Goal: Information Seeking & Learning: Find contact information

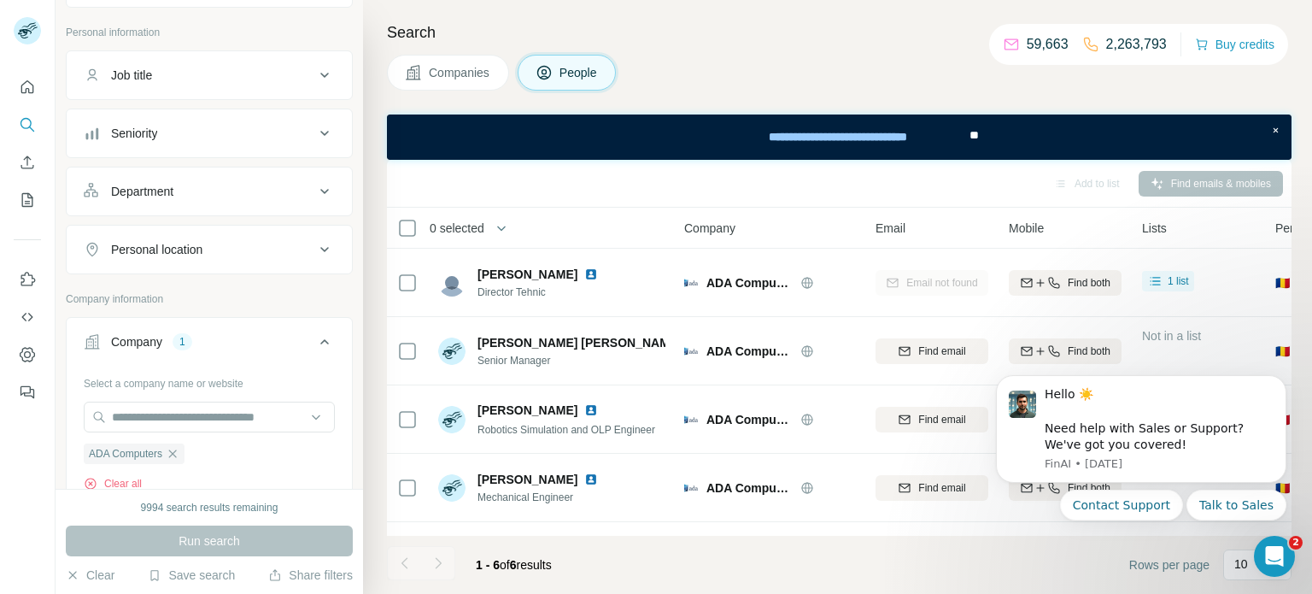
scroll to position [97, 0]
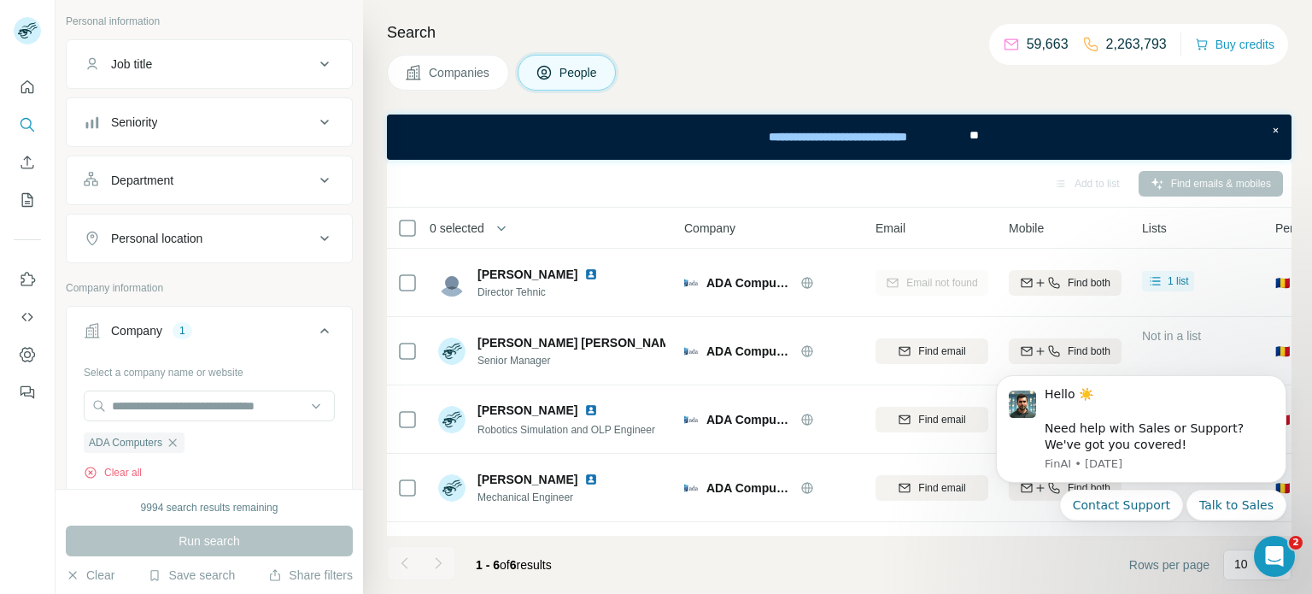
click at [137, 335] on div "Company" at bounding box center [136, 330] width 51 height 17
click at [132, 337] on button "Company 1" at bounding box center [209, 330] width 285 height 41
click at [137, 399] on input "text" at bounding box center [209, 405] width 251 height 31
paste input "**********"
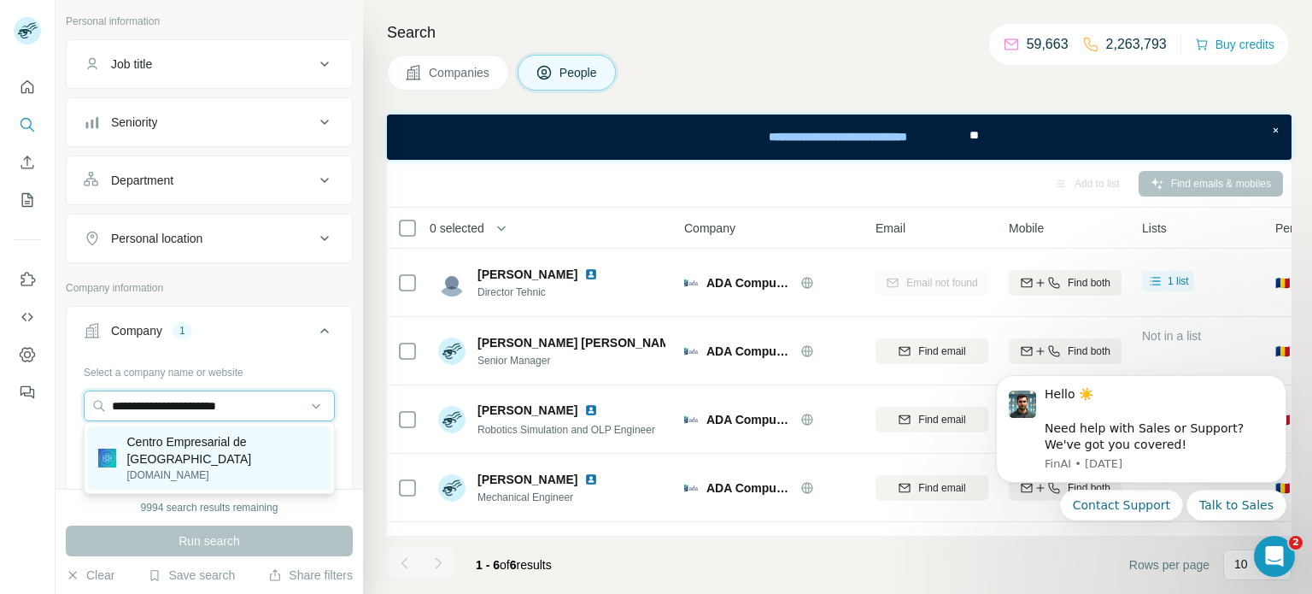
type input "**********"
click at [176, 438] on p "Centro Empresarial de [GEOGRAPHIC_DATA]" at bounding box center [223, 450] width 194 height 34
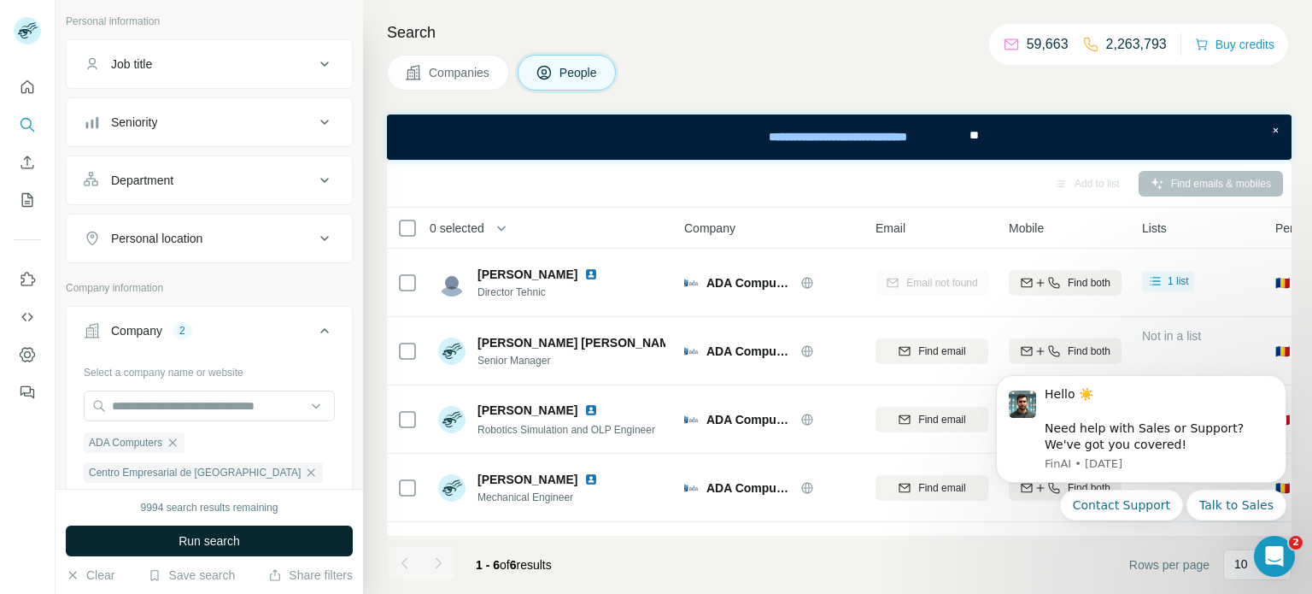
click at [202, 536] on span "Run search" at bounding box center [210, 540] width 62 height 17
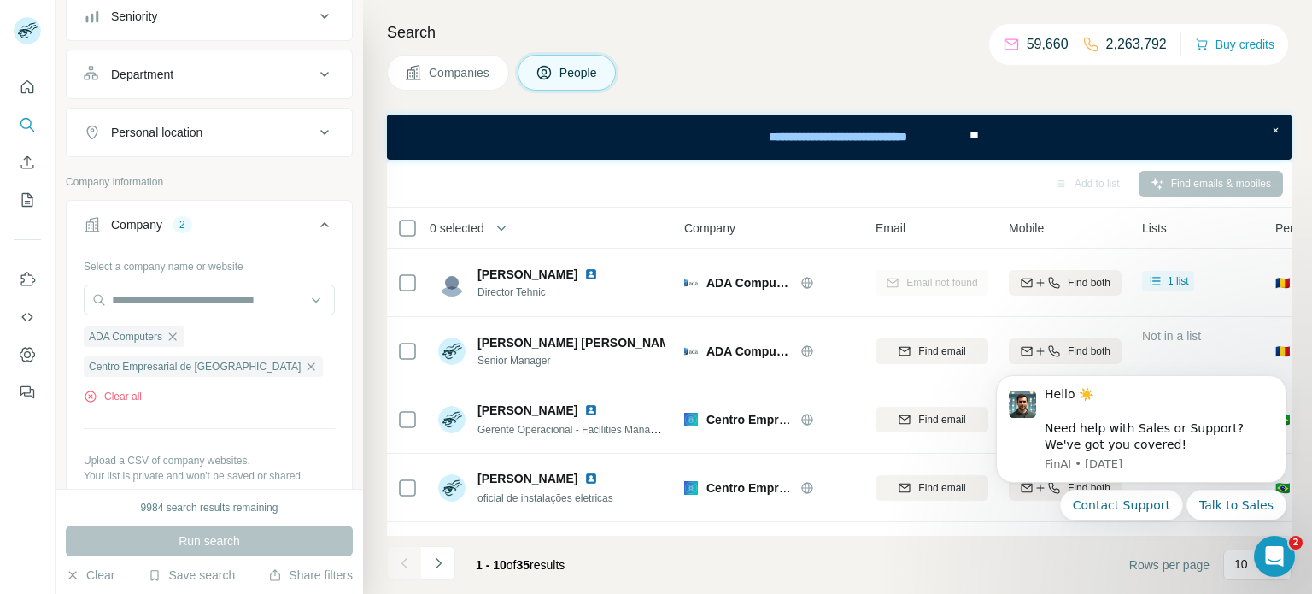
scroll to position [215, 0]
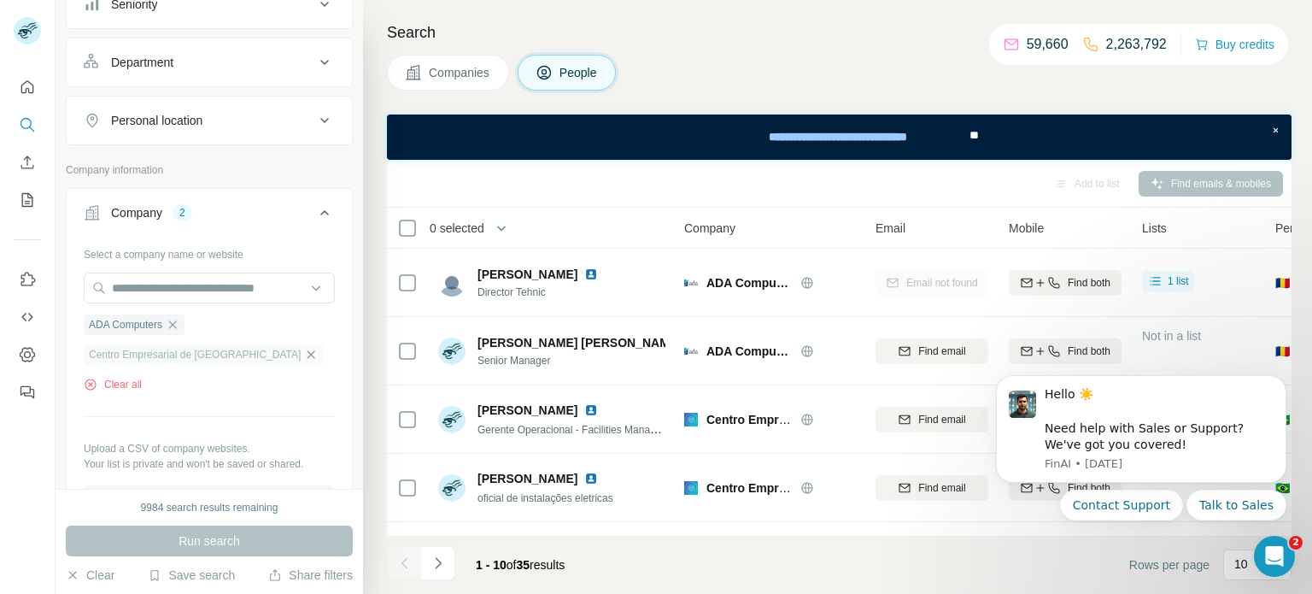
click at [304, 356] on icon "button" at bounding box center [311, 355] width 14 height 14
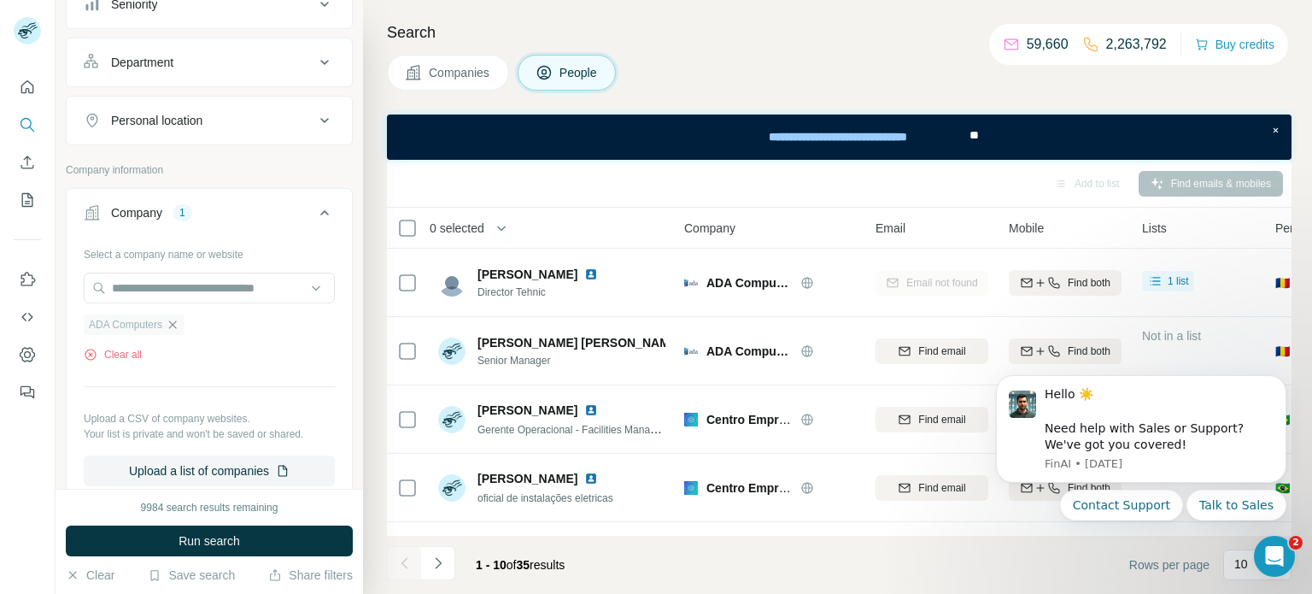
click at [171, 320] on icon "button" at bounding box center [173, 325] width 14 height 14
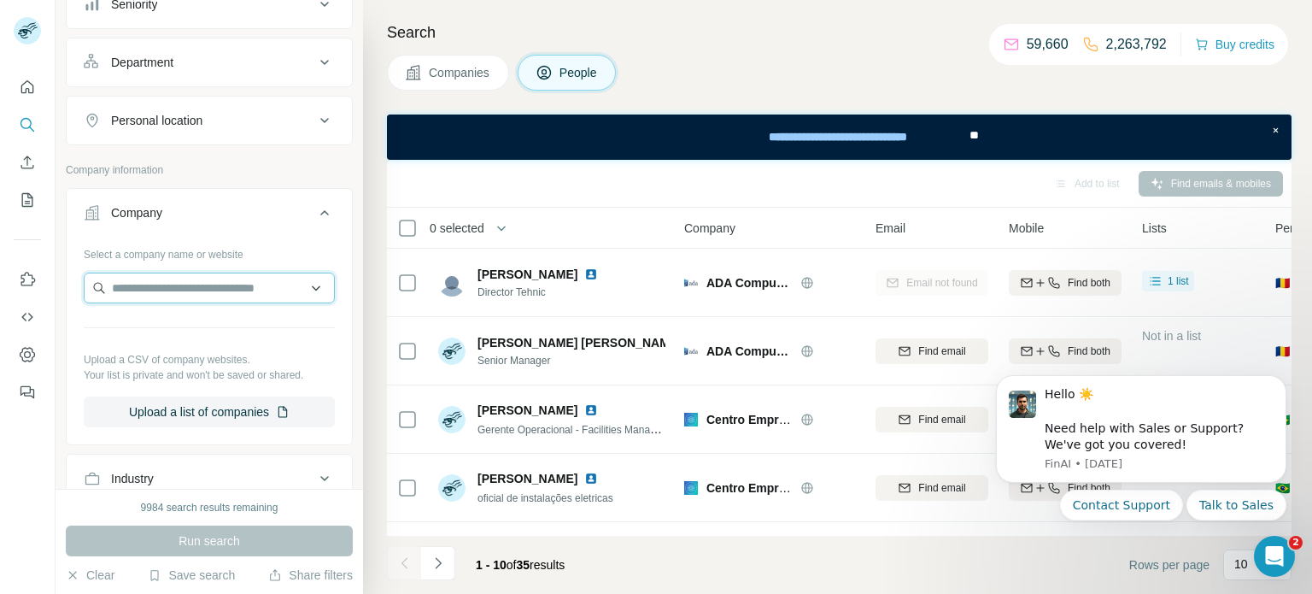
click at [179, 279] on input "text" at bounding box center [209, 288] width 251 height 31
paste input "**********"
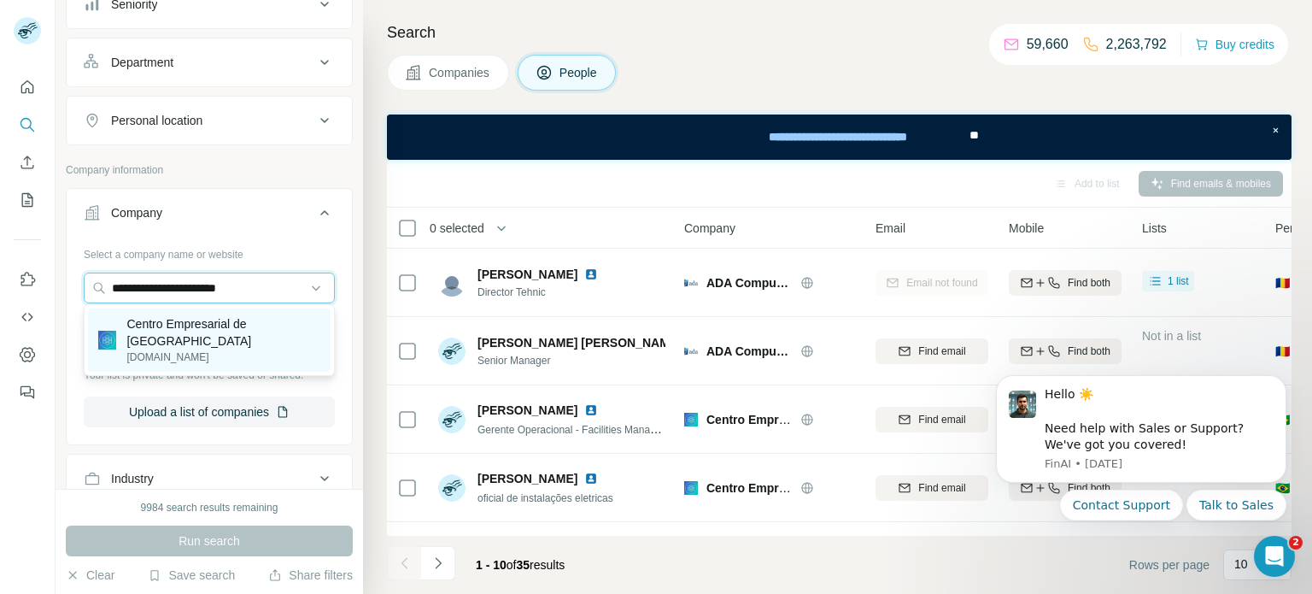
type input "**********"
click at [184, 323] on p "Centro Empresarial de [GEOGRAPHIC_DATA]" at bounding box center [223, 332] width 194 height 34
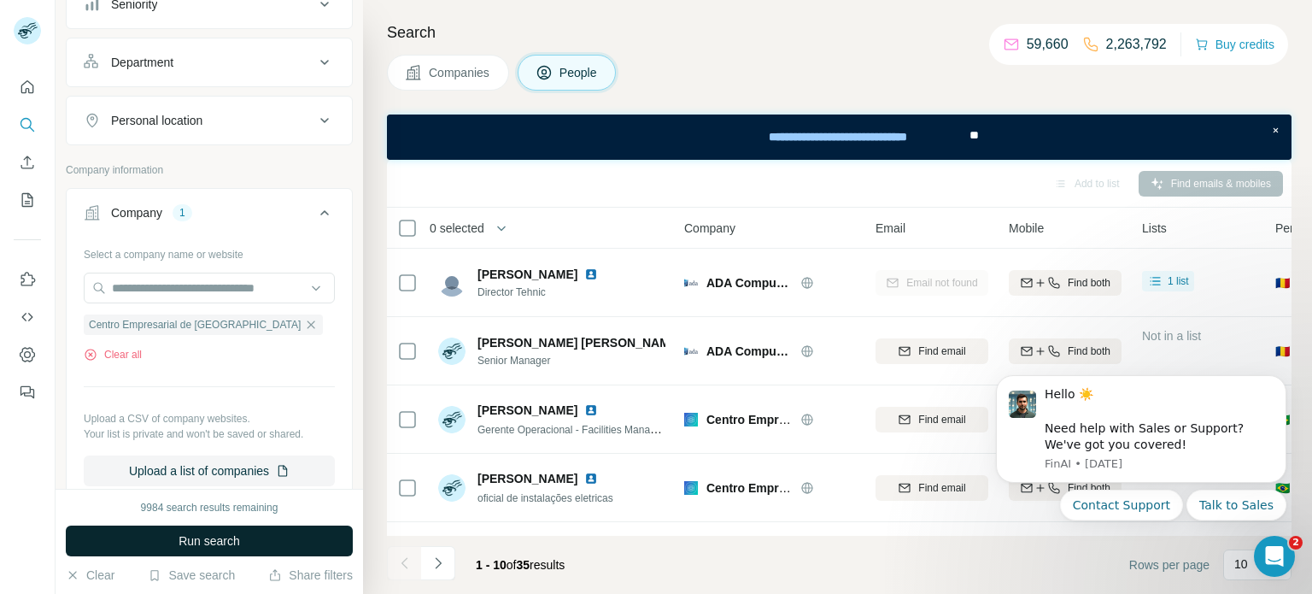
click at [218, 549] on span "Run search" at bounding box center [210, 540] width 62 height 17
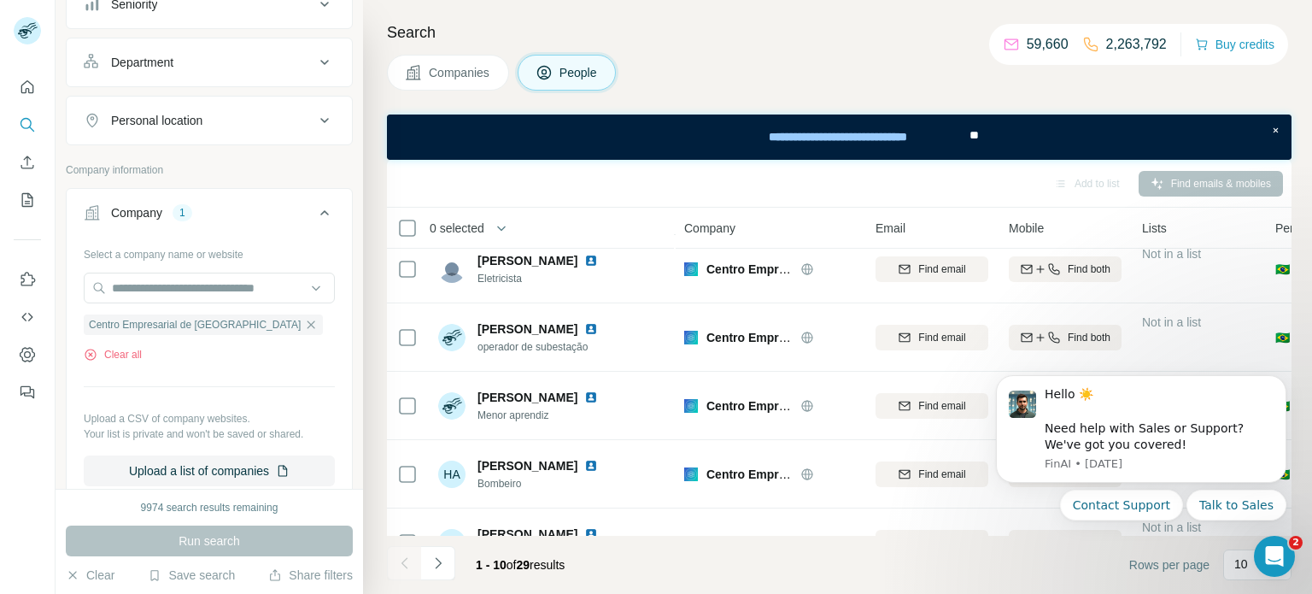
scroll to position [396, 0]
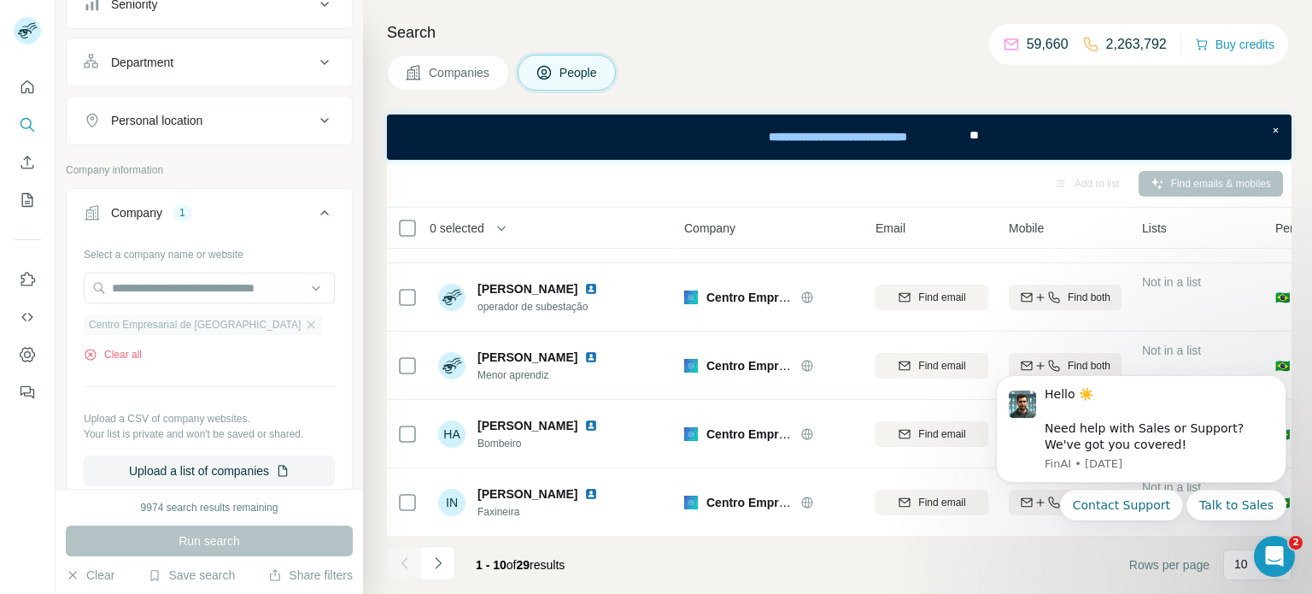
click at [249, 325] on div "Centro Empresarial de [GEOGRAPHIC_DATA]" at bounding box center [203, 324] width 239 height 21
click at [224, 281] on input "text" at bounding box center [209, 288] width 251 height 31
paste input "**********"
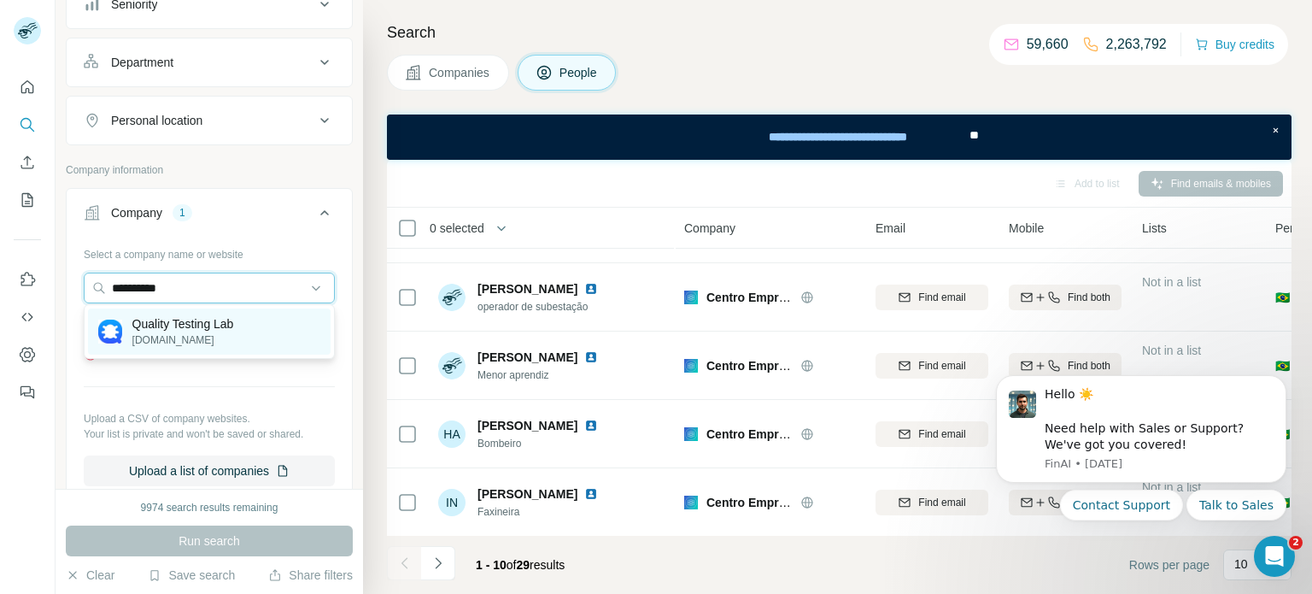
type input "**********"
click at [178, 330] on p "Quality Testing Lab" at bounding box center [183, 323] width 102 height 17
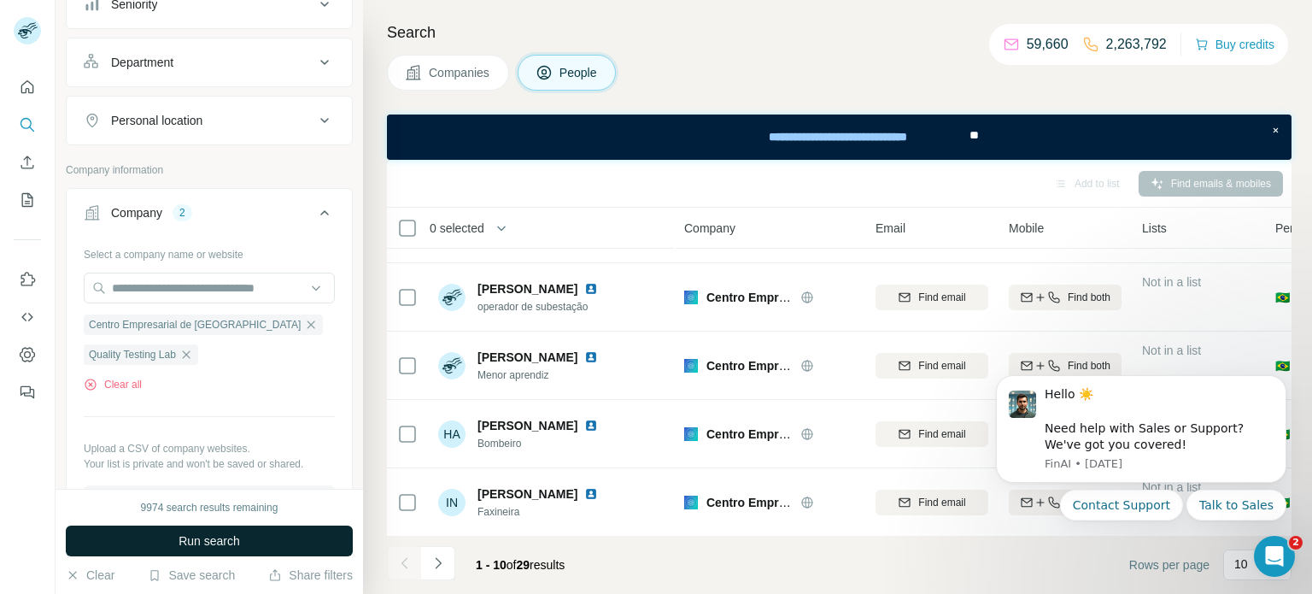
click at [179, 531] on button "Run search" at bounding box center [209, 540] width 287 height 31
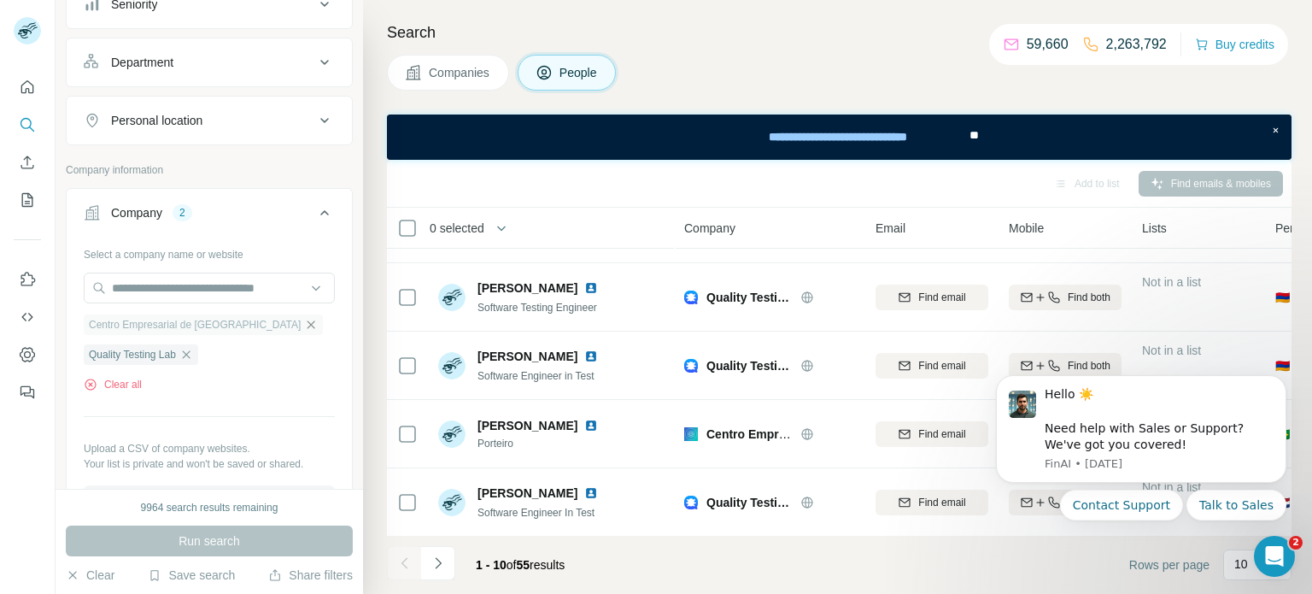
click at [308, 324] on icon "button" at bounding box center [312, 324] width 8 height 8
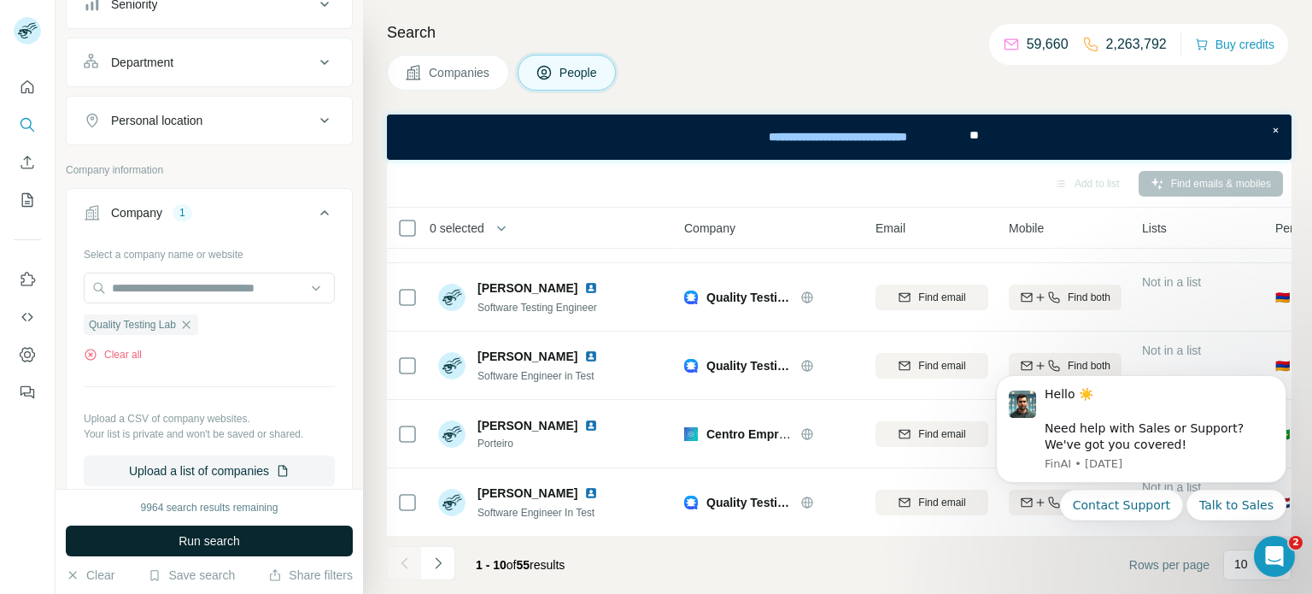
click at [216, 537] on span "Run search" at bounding box center [210, 540] width 62 height 17
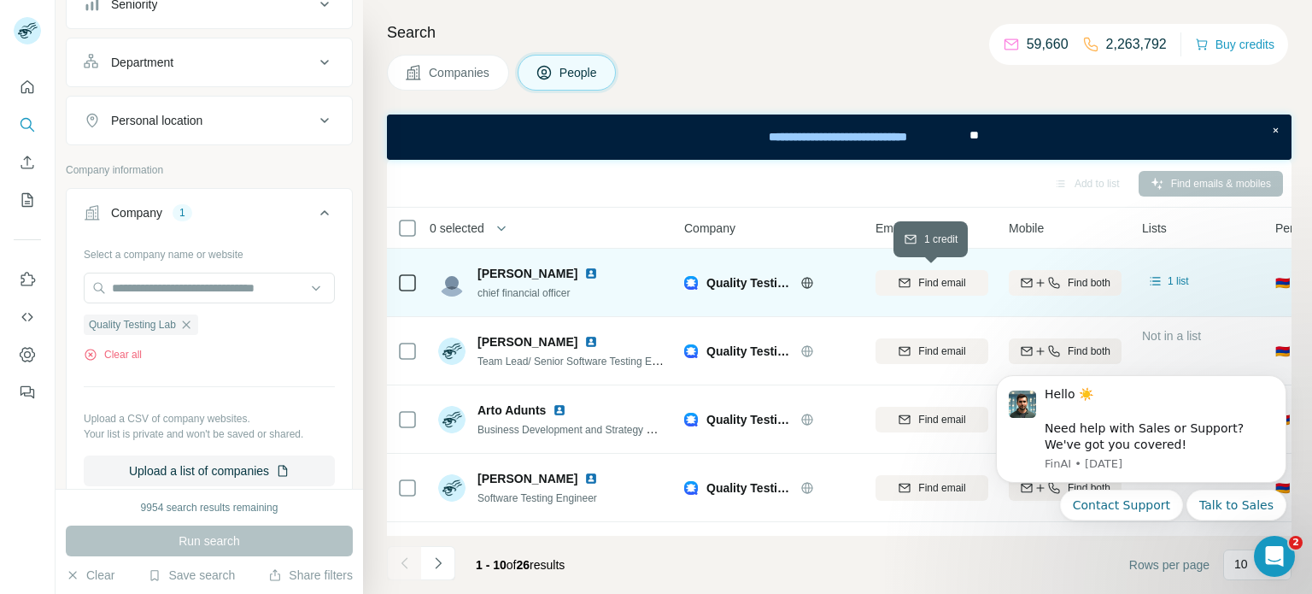
click at [948, 279] on span "Find email" at bounding box center [941, 282] width 47 height 15
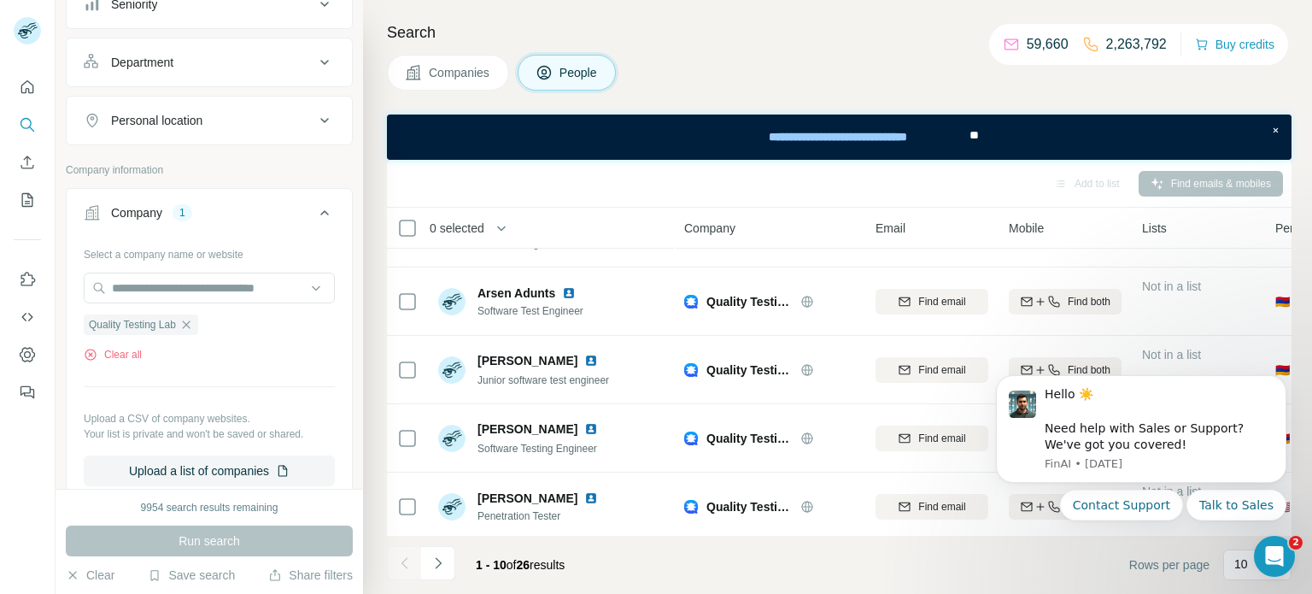
scroll to position [396, 0]
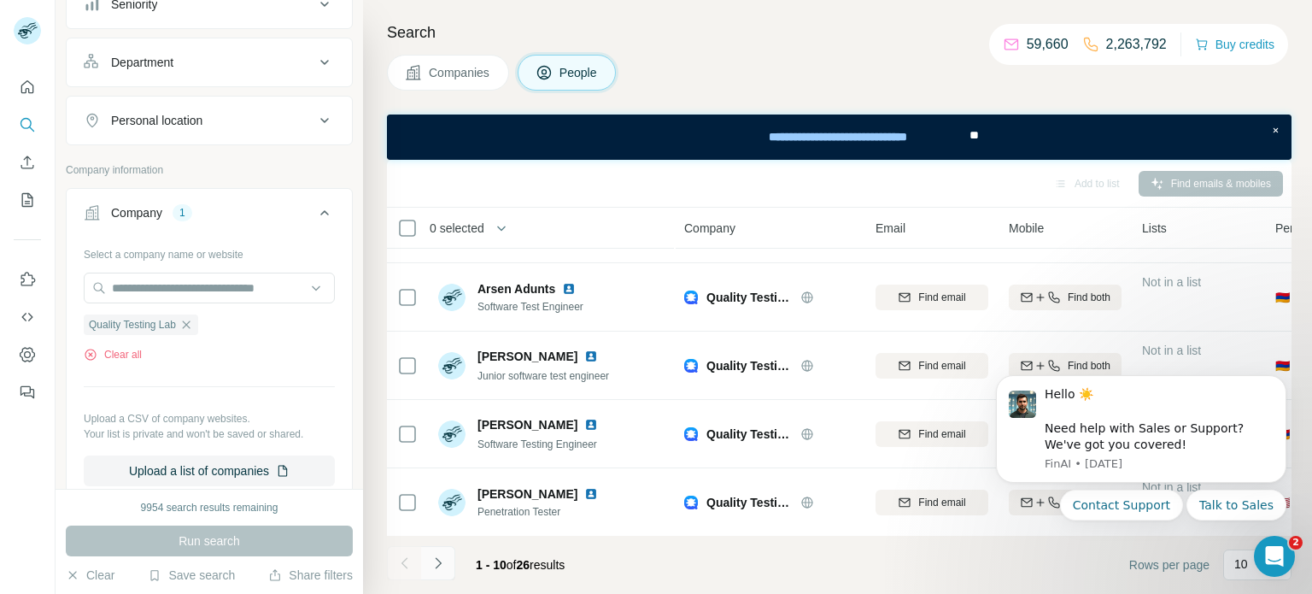
click at [438, 565] on icon "Navigate to next page" at bounding box center [438, 562] width 6 height 11
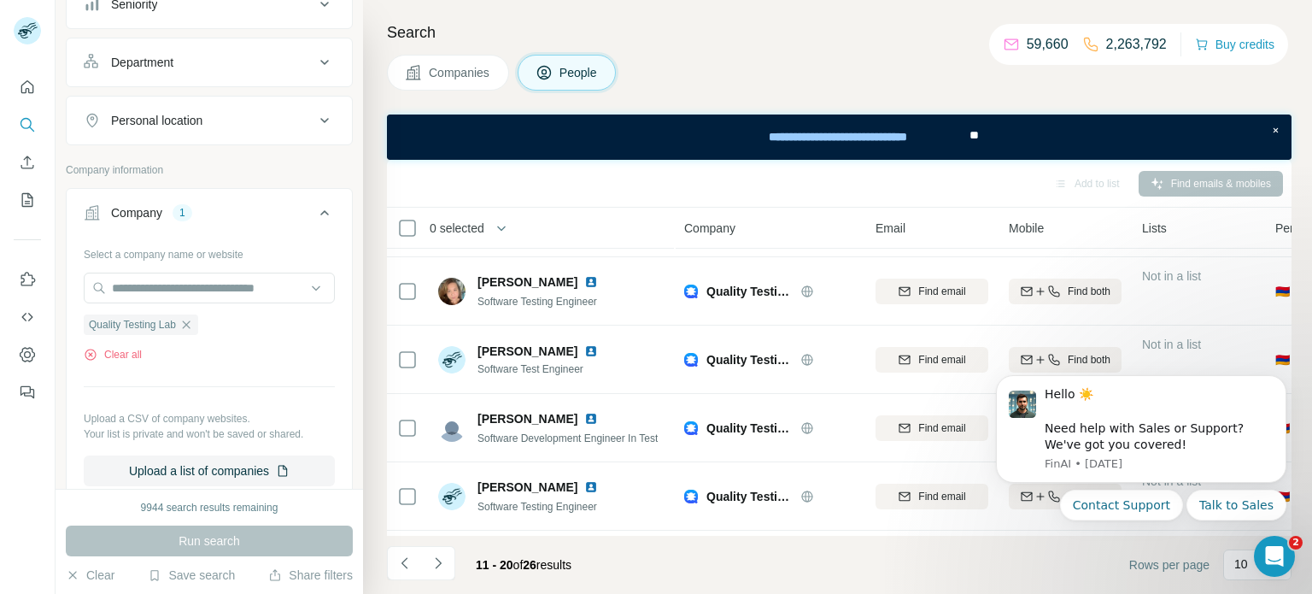
scroll to position [58, 0]
click at [436, 566] on icon "Navigate to next page" at bounding box center [438, 562] width 17 height 17
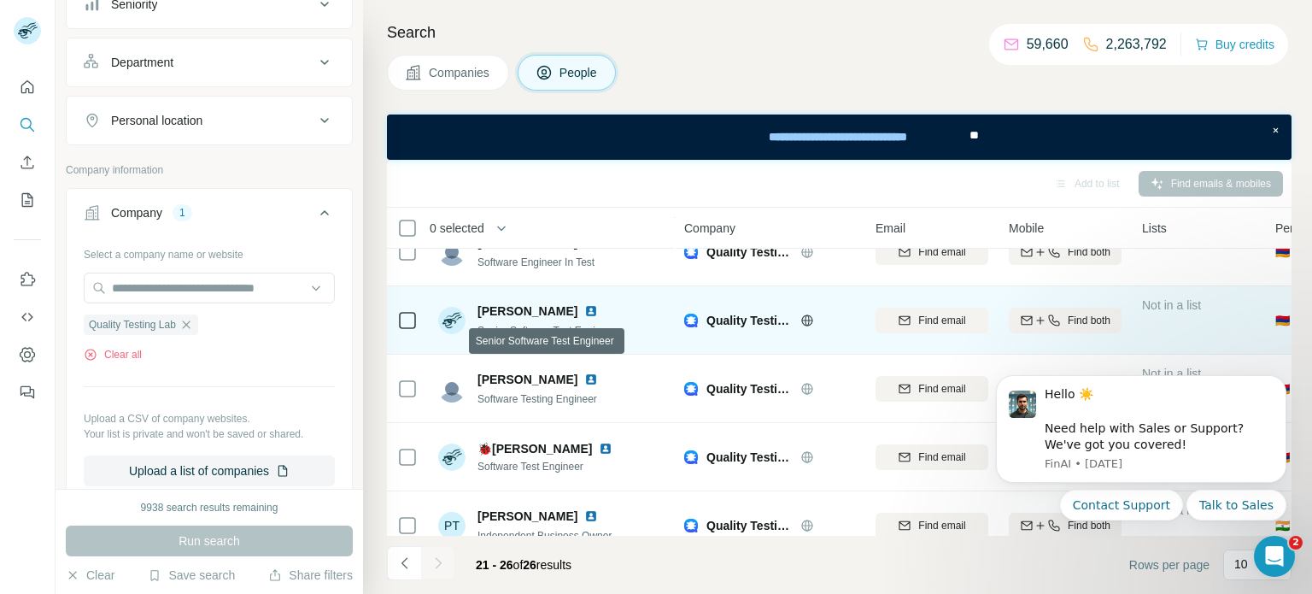
scroll to position [122, 0]
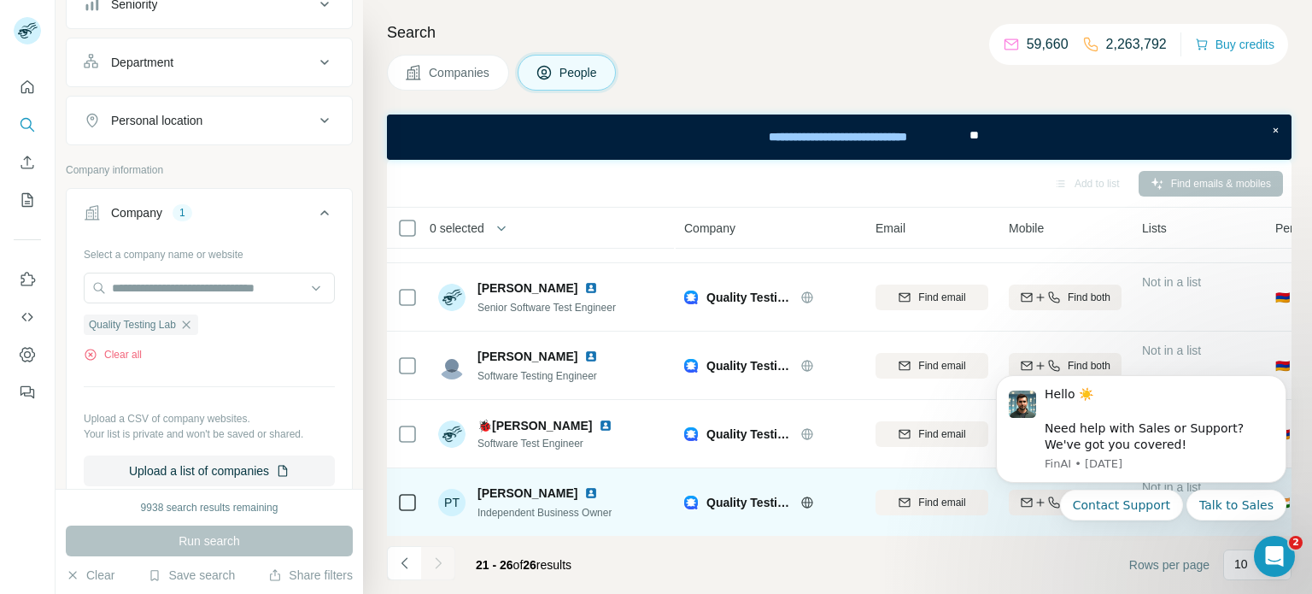
drag, startPoint x: 472, startPoint y: 490, endPoint x: 560, endPoint y: 488, distance: 88.0
click at [560, 488] on div "PT [PERSON_NAME] Independent Business Owner" at bounding box center [524, 502] width 173 height 36
copy span "[PERSON_NAME]"
click at [560, 488] on div "[PERSON_NAME]" at bounding box center [545, 492] width 134 height 17
drag, startPoint x: 641, startPoint y: 514, endPoint x: 469, endPoint y: 513, distance: 171.7
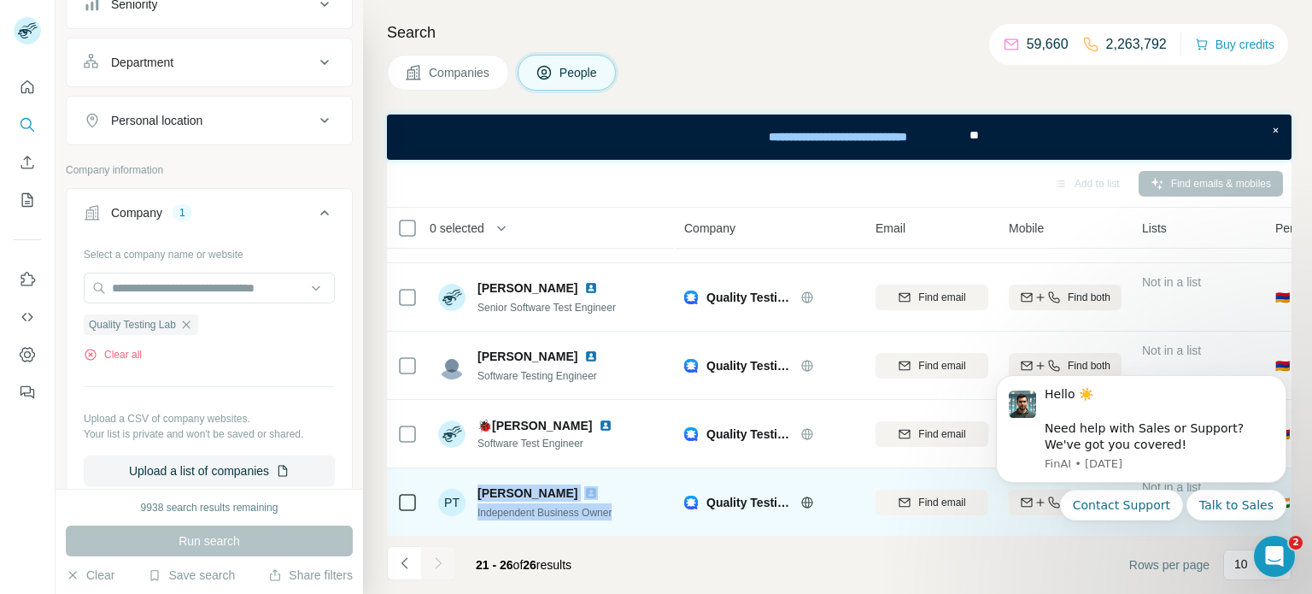
click at [469, 513] on div "PT [PERSON_NAME] Independent Business Owner" at bounding box center [551, 501] width 227 height 47
click at [490, 509] on span "Independent Business Owner" at bounding box center [545, 513] width 134 height 12
click at [913, 493] on button "Find email" at bounding box center [932, 503] width 113 height 26
